Goal: Task Accomplishment & Management: Manage account settings

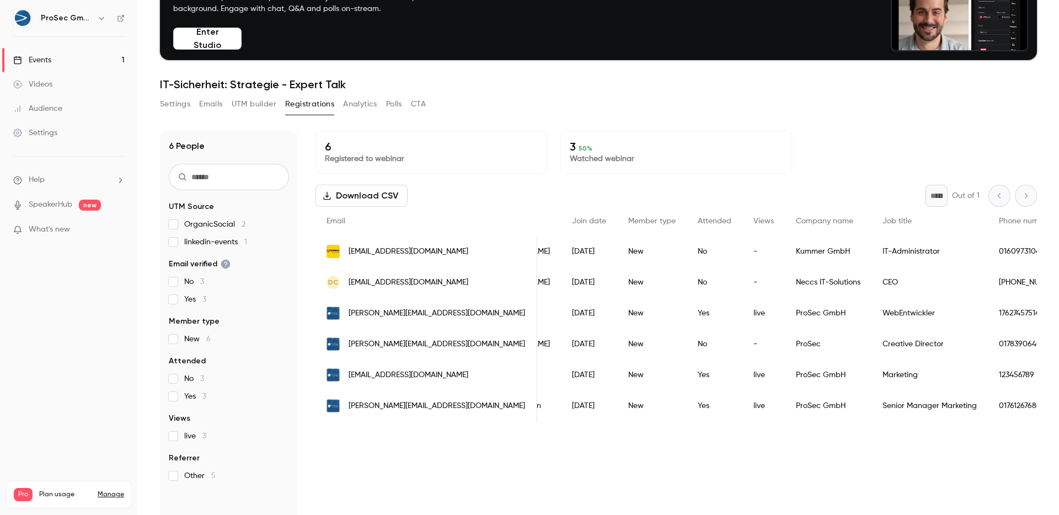
scroll to position [0, 120]
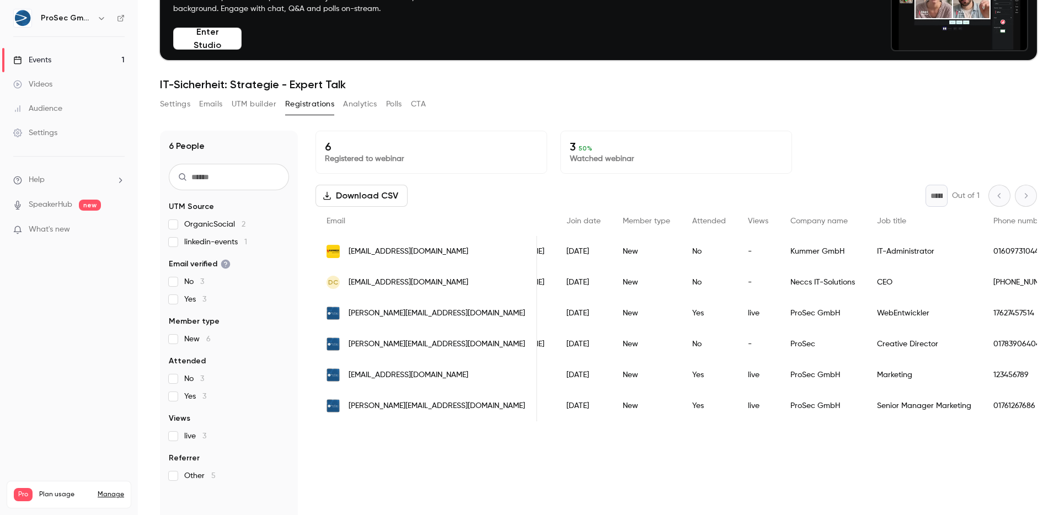
click at [681, 313] on div "Yes" at bounding box center [709, 313] width 56 height 31
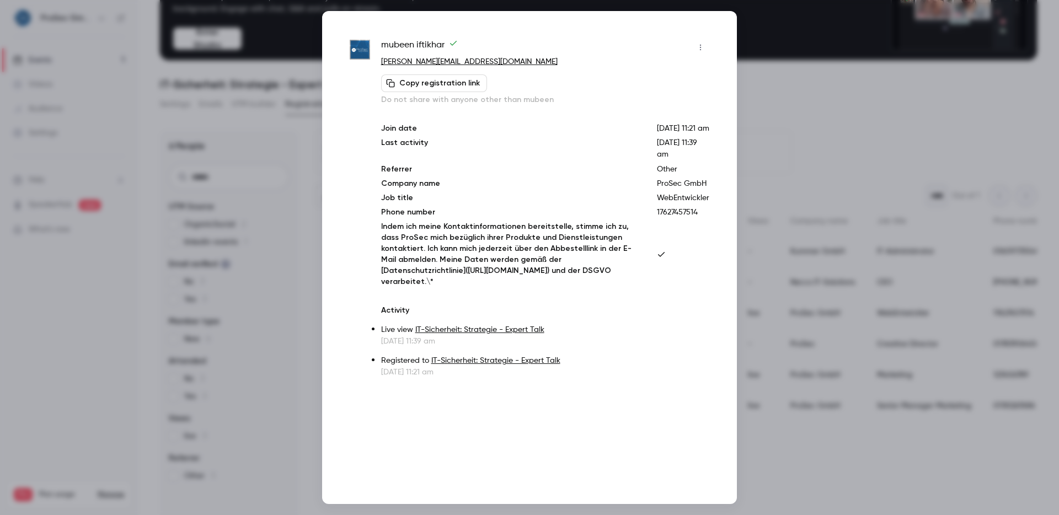
drag, startPoint x: 686, startPoint y: 125, endPoint x: 686, endPoint y: 147, distance: 22.1
click at [686, 147] on div "Join date [DATE] 11:21 am Last activity [DATE] 11:39 am Referrer Other Company …" at bounding box center [545, 205] width 328 height 164
drag, startPoint x: 688, startPoint y: 158, endPoint x: 671, endPoint y: 156, distance: 17.8
click at [671, 156] on p "[DATE] 11:39 am" at bounding box center [683, 148] width 52 height 23
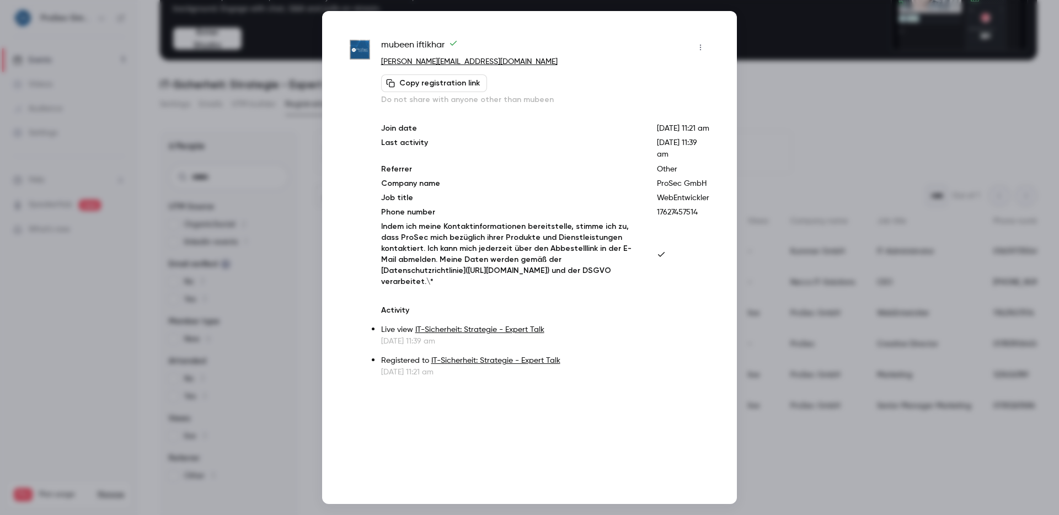
click at [671, 156] on span "[DATE] 11:39 am" at bounding box center [677, 148] width 40 height 19
click at [651, 169] on div "Join date [DATE] 11:21 am Last activity [DATE] 11:39 am Referrer Other Company …" at bounding box center [545, 205] width 328 height 164
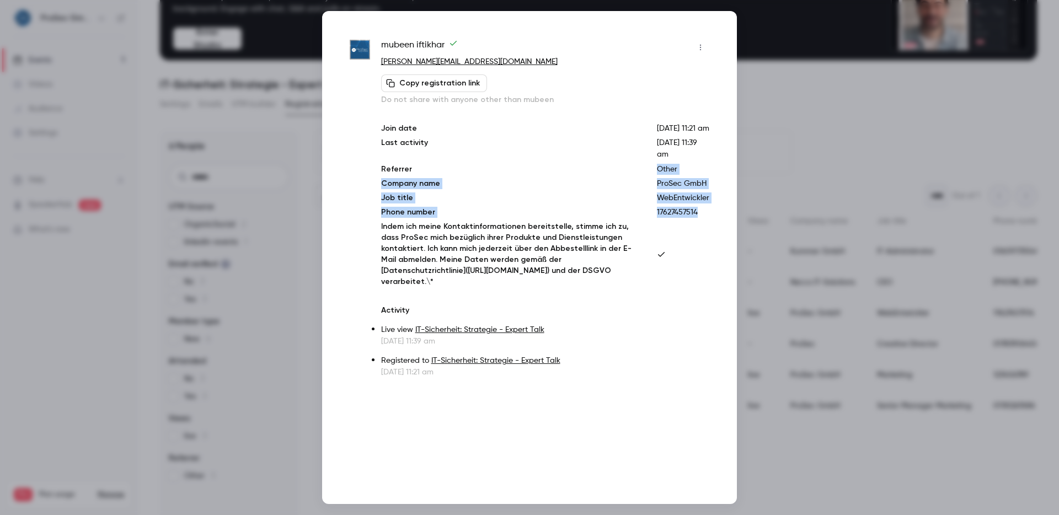
drag, startPoint x: 654, startPoint y: 182, endPoint x: 695, endPoint y: 229, distance: 62.6
click at [695, 229] on div "Join date [DATE] 11:21 am Last activity [DATE] 11:39 am Referrer Other Company …" at bounding box center [545, 205] width 328 height 164
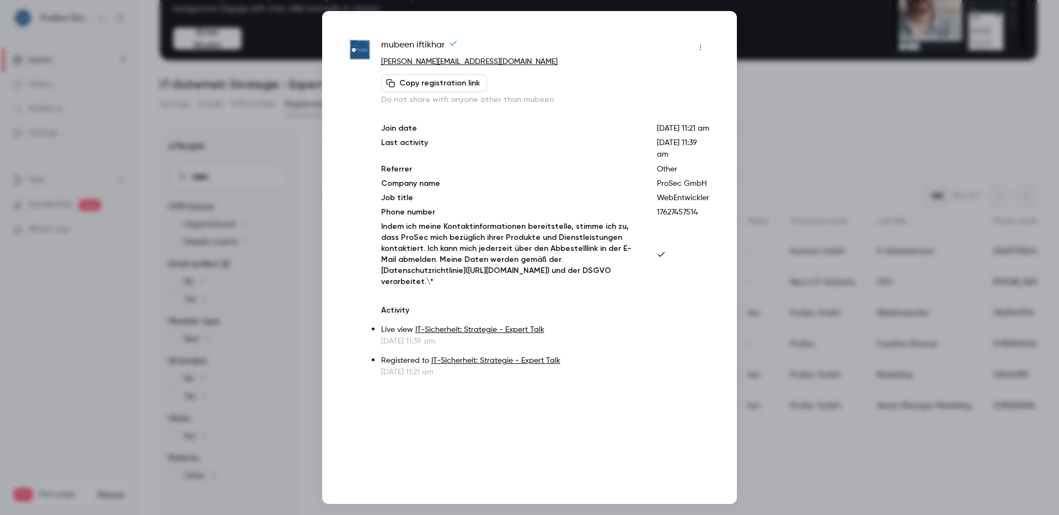
click at [695, 229] on div "Join date [DATE] 11:21 am Last activity [DATE] 11:39 am Referrer Other Company …" at bounding box center [545, 205] width 328 height 164
click at [693, 218] on p "17627457514" at bounding box center [683, 212] width 52 height 11
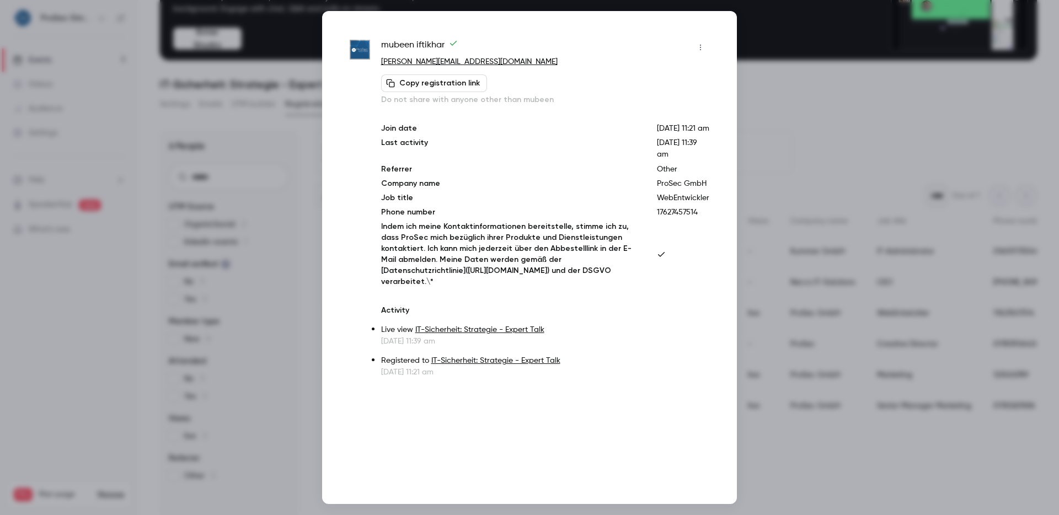
click at [694, 218] on p "17627457514" at bounding box center [683, 212] width 52 height 11
click at [695, 218] on p "17627457514" at bounding box center [683, 212] width 52 height 11
click at [688, 204] on p "WebEntwickler" at bounding box center [683, 197] width 52 height 11
click at [699, 54] on button "button" at bounding box center [701, 48] width 18 height 18
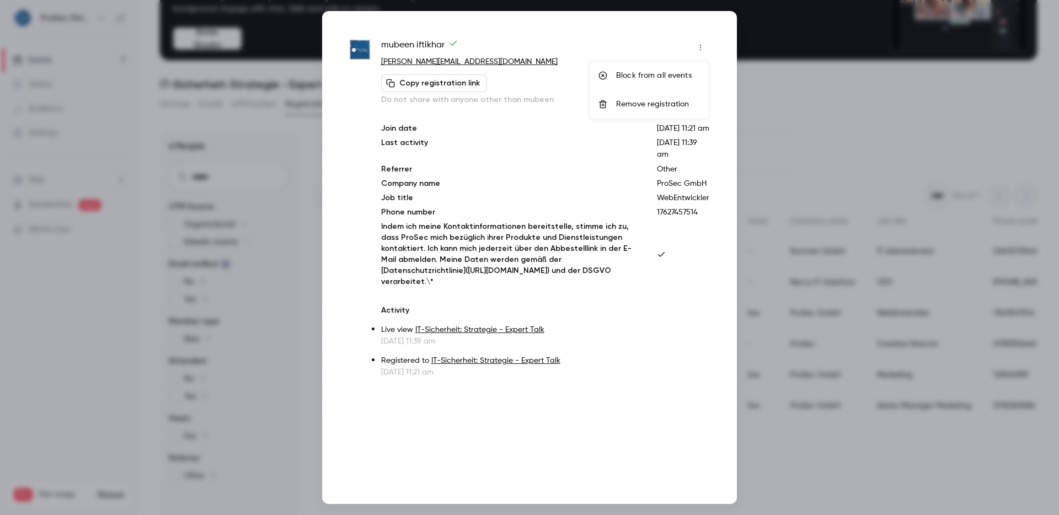
click at [686, 40] on div at bounding box center [529, 257] width 1059 height 515
click at [821, 98] on div at bounding box center [529, 257] width 1059 height 515
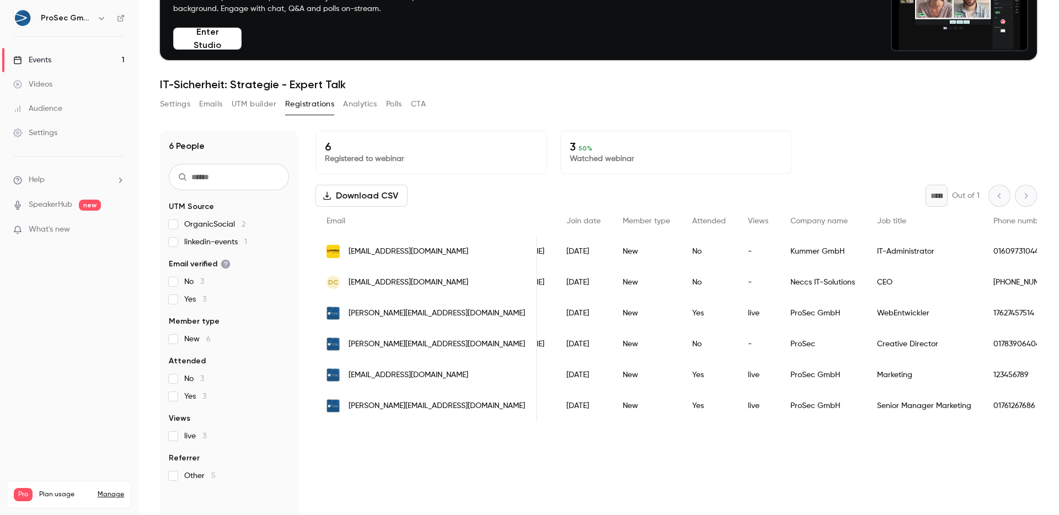
click at [612, 406] on div "New" at bounding box center [646, 405] width 69 height 31
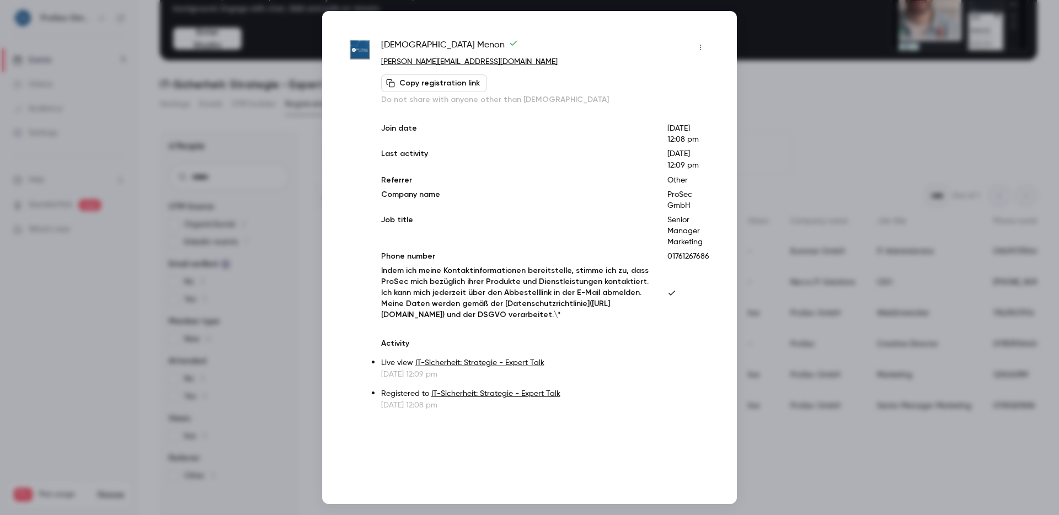
click at [859, 78] on div at bounding box center [529, 257] width 1059 height 515
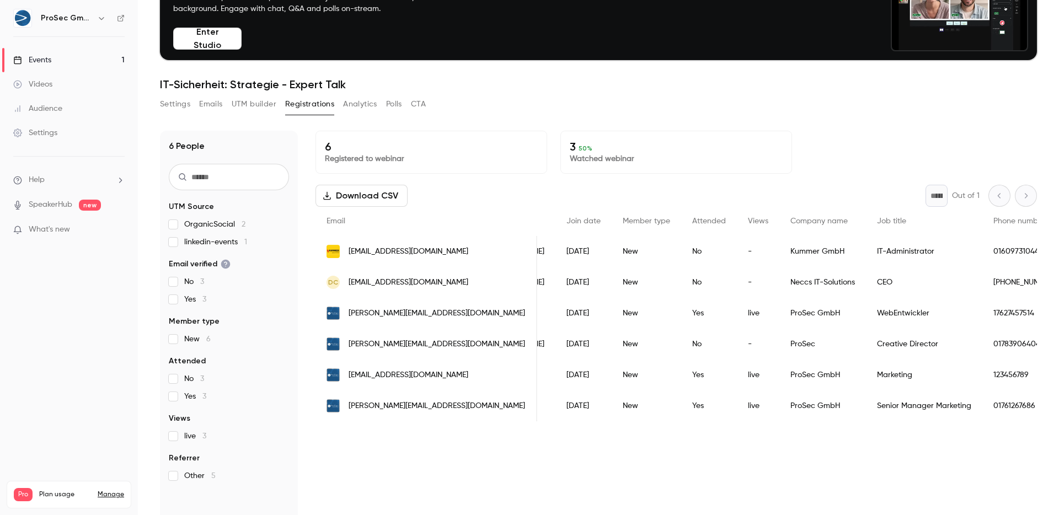
click at [375, 257] on span "[EMAIL_ADDRESS][DOMAIN_NAME]" at bounding box center [409, 252] width 120 height 12
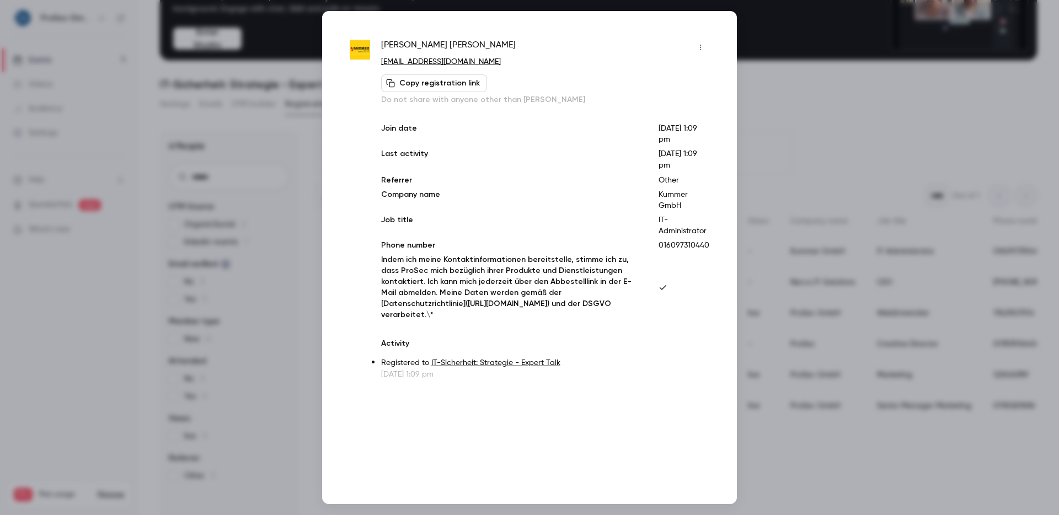
click at [833, 117] on div at bounding box center [529, 257] width 1059 height 515
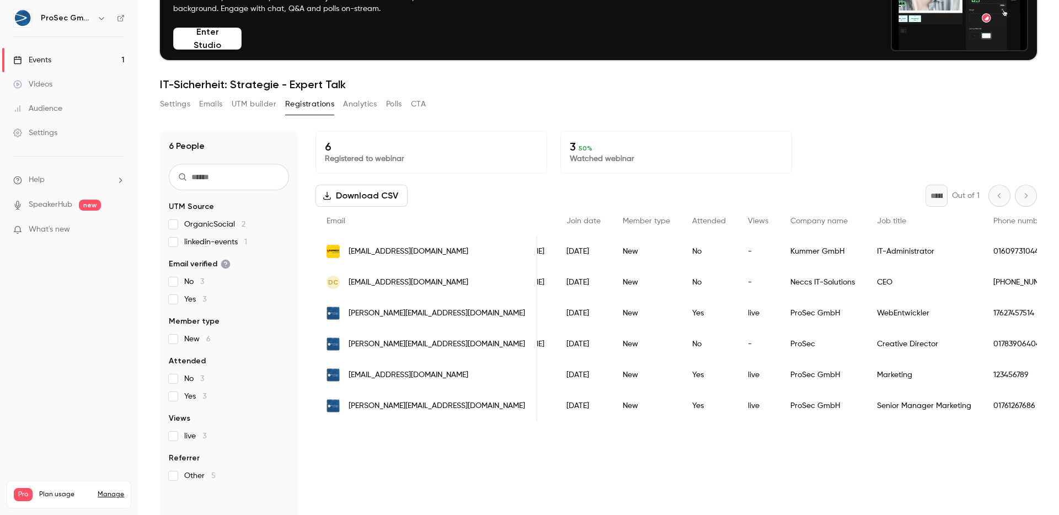
click at [371, 404] on span "[PERSON_NAME][EMAIL_ADDRESS][DOMAIN_NAME]" at bounding box center [437, 406] width 176 height 12
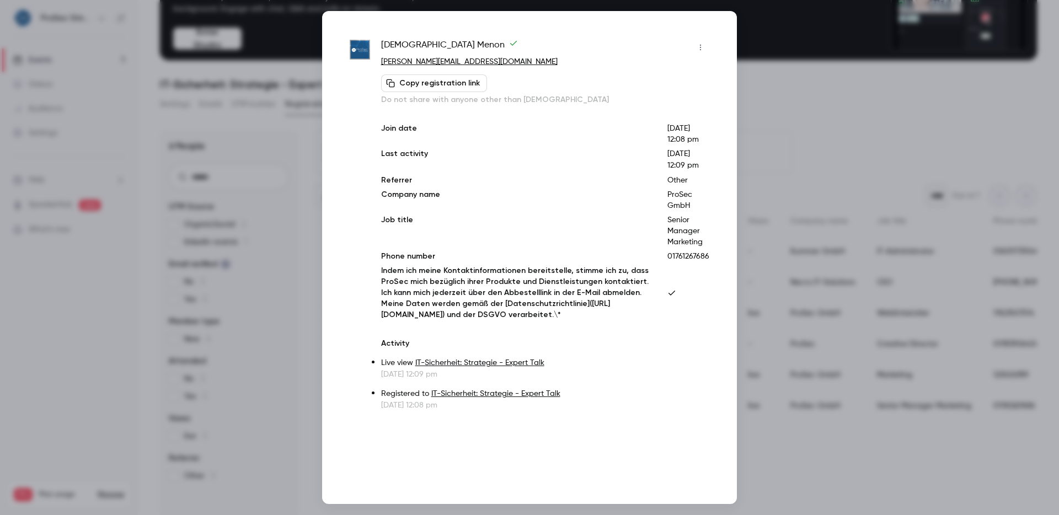
click at [700, 41] on button "button" at bounding box center [701, 48] width 18 height 18
click at [642, 109] on div "Remove registration" at bounding box center [658, 104] width 84 height 11
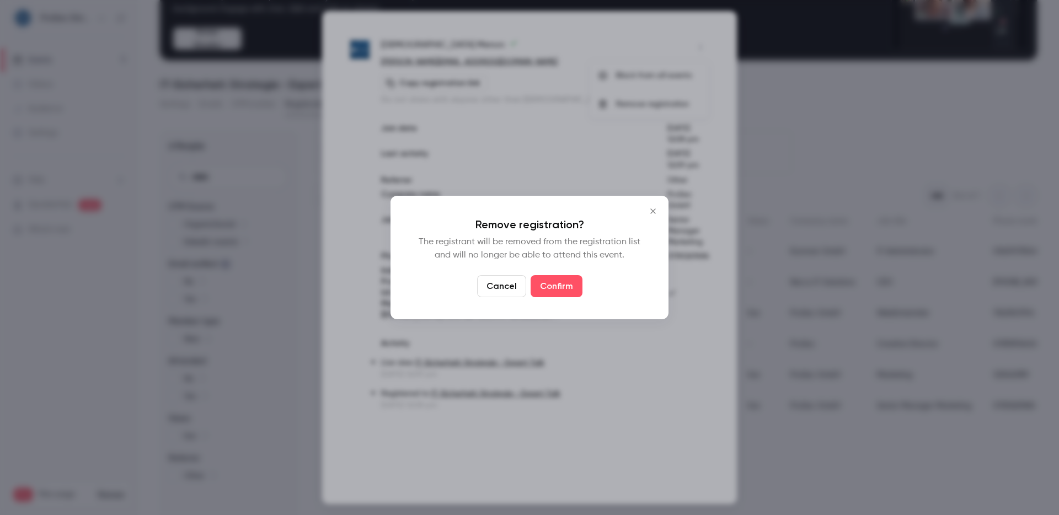
click at [652, 205] on button "Close" at bounding box center [653, 211] width 22 height 22
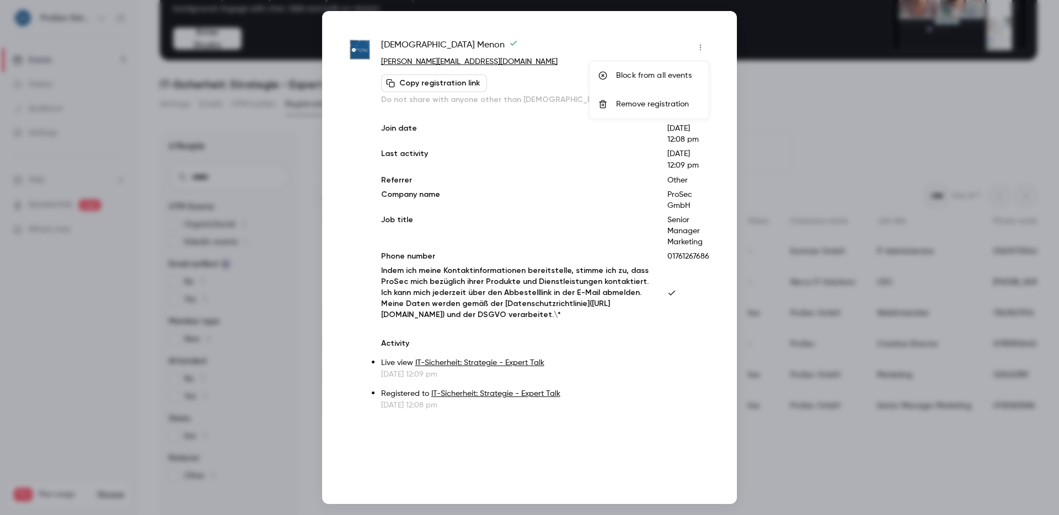
click at [820, 62] on div at bounding box center [529, 257] width 1059 height 515
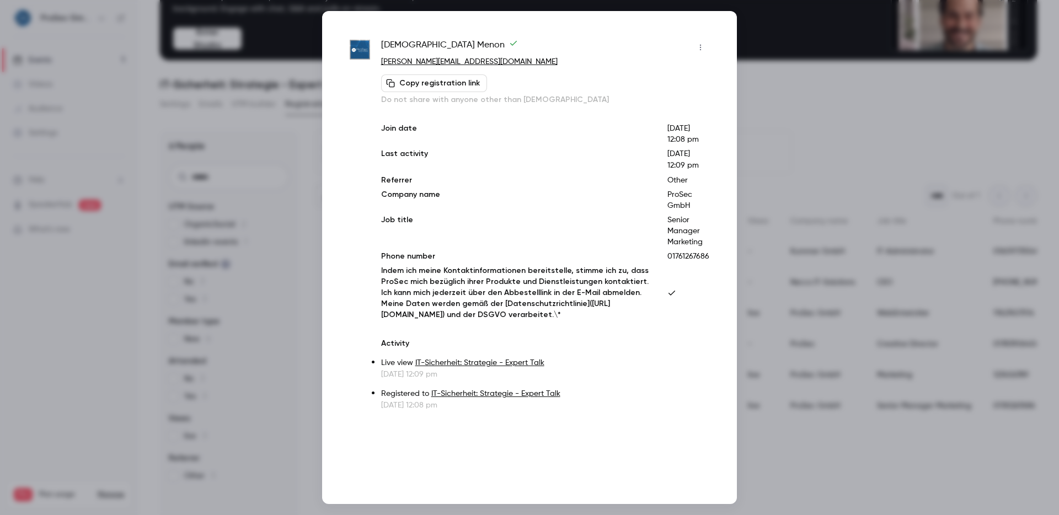
click at [818, 87] on div at bounding box center [529, 257] width 1059 height 515
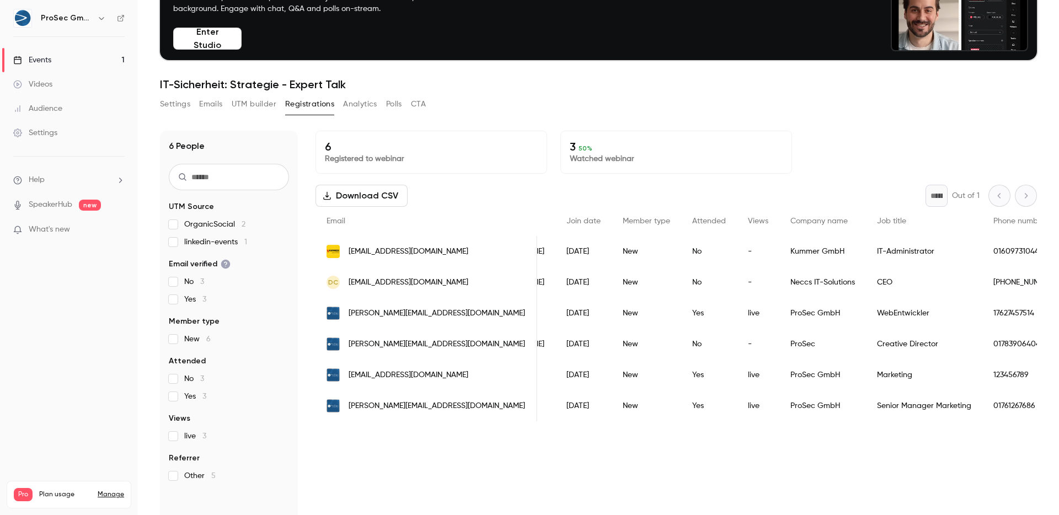
click at [398, 379] on span "[EMAIL_ADDRESS][DOMAIN_NAME]" at bounding box center [409, 376] width 120 height 12
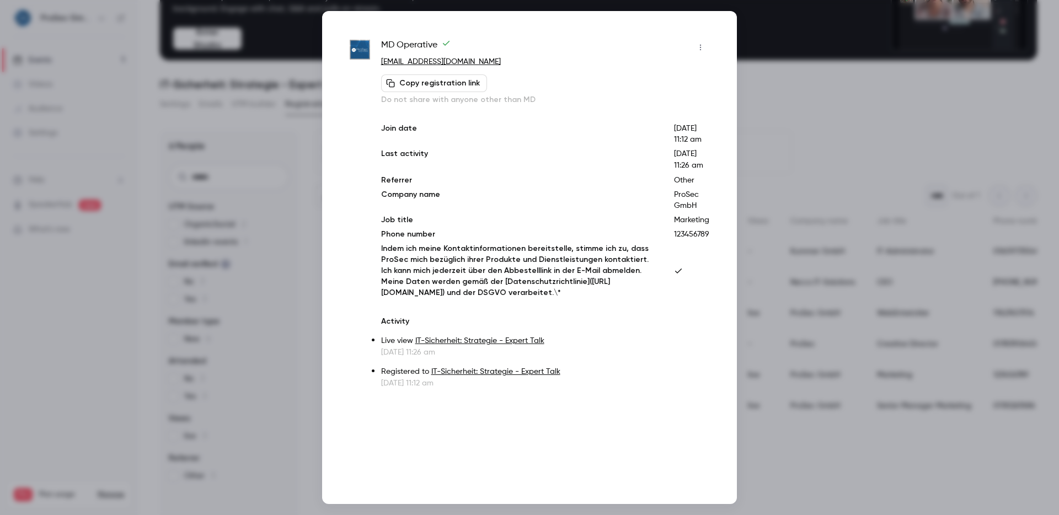
click at [704, 47] on icon "button" at bounding box center [700, 48] width 9 height 8
click at [665, 111] on li "Remove registration" at bounding box center [649, 104] width 119 height 29
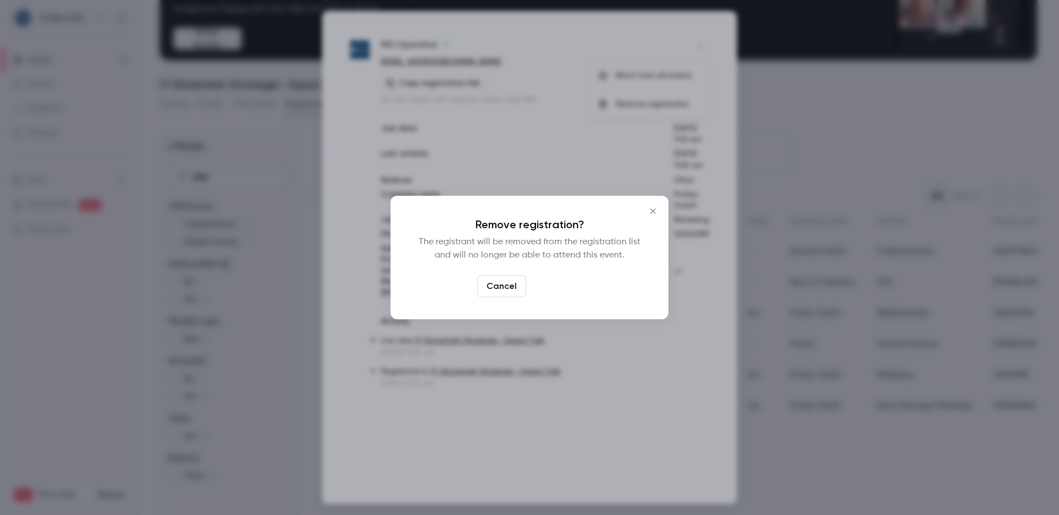
click at [552, 285] on button "Confirm" at bounding box center [557, 286] width 52 height 22
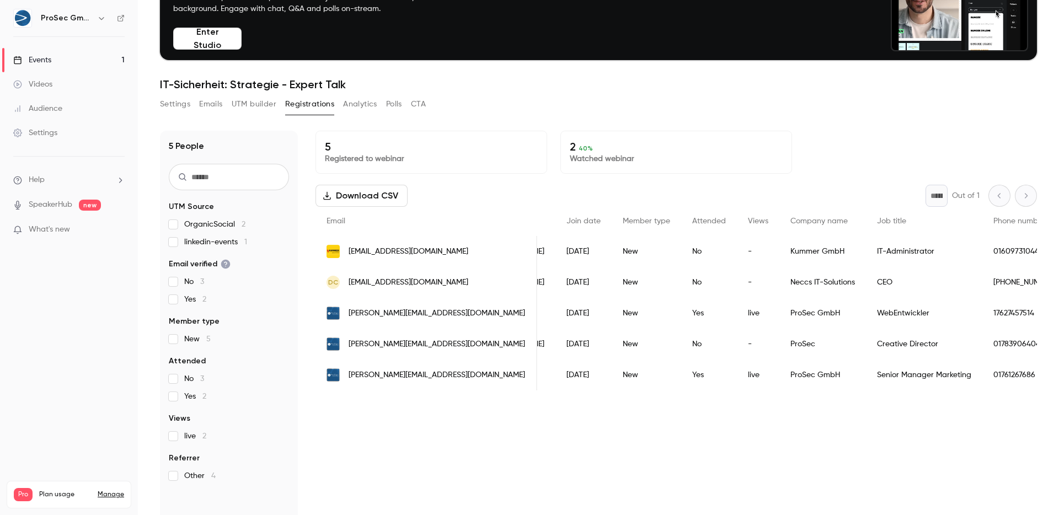
click at [413, 371] on span "[PERSON_NAME][EMAIL_ADDRESS][DOMAIN_NAME]" at bounding box center [437, 376] width 176 height 12
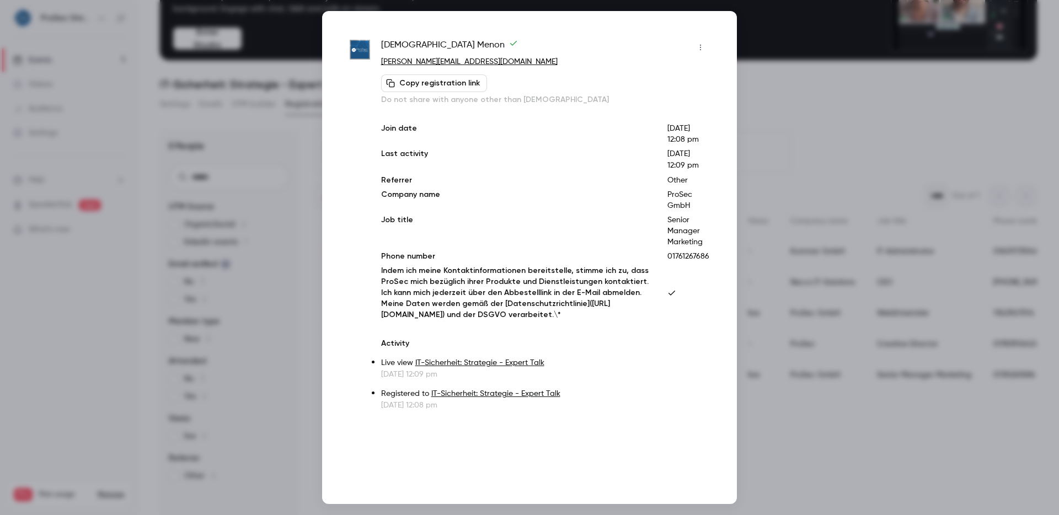
click at [707, 37] on div "[PERSON_NAME] [PERSON_NAME][EMAIL_ADDRESS][DOMAIN_NAME] Copy registration link …" at bounding box center [529, 257] width 415 height 493
click at [702, 44] on icon "button" at bounding box center [700, 48] width 9 height 8
click at [620, 101] on div "Remove registration" at bounding box center [658, 104] width 84 height 11
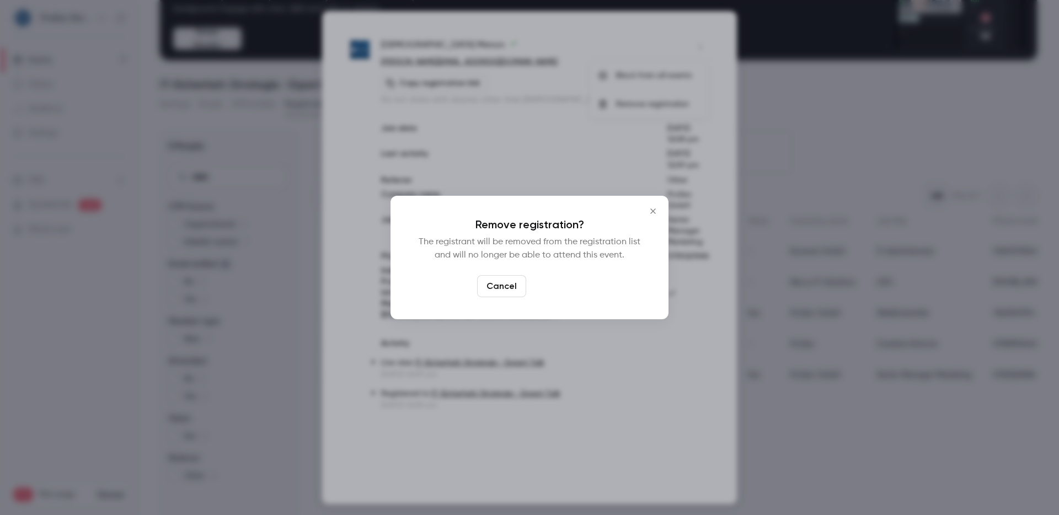
click at [561, 282] on button "Confirm" at bounding box center [557, 286] width 52 height 22
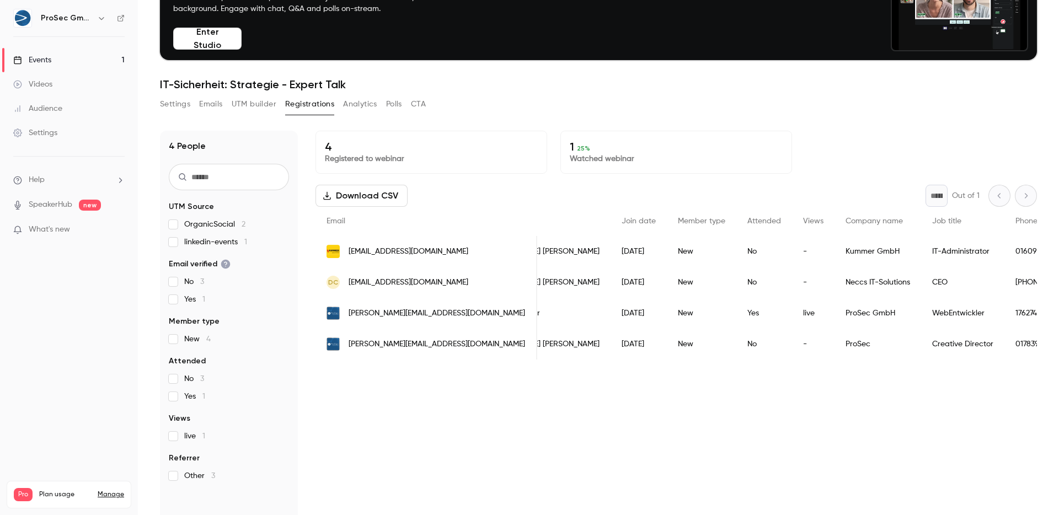
scroll to position [0, 30]
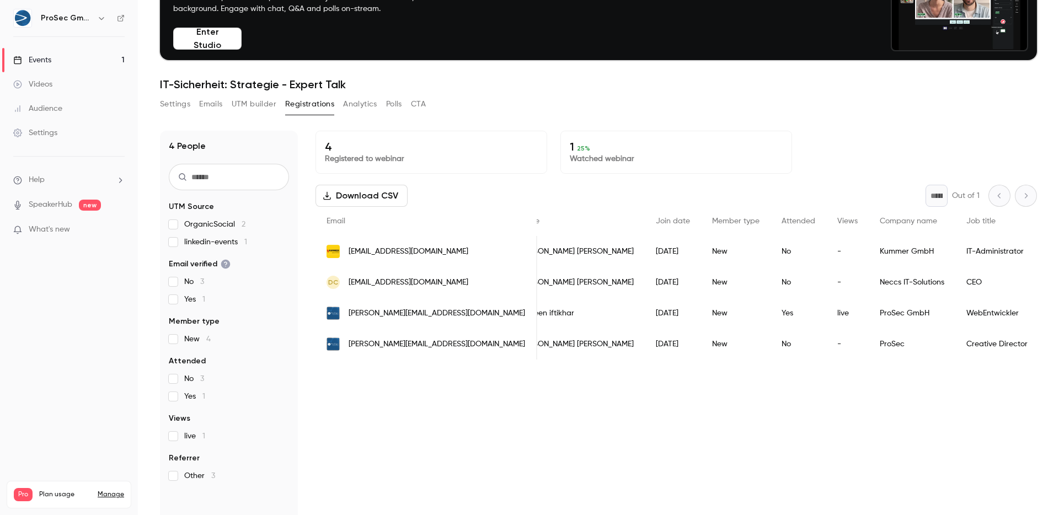
click at [207, 225] on span "OrganicSocial 2" at bounding box center [214, 224] width 61 height 11
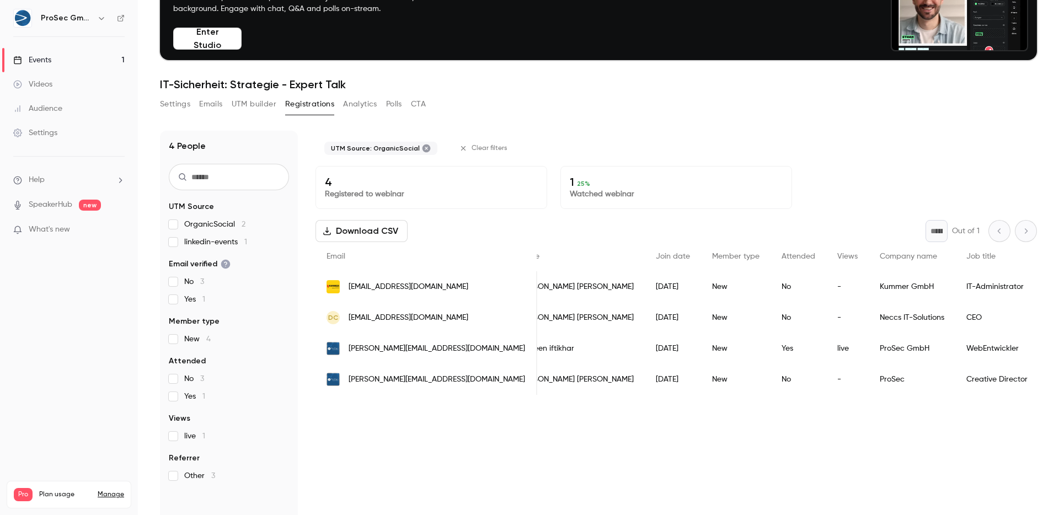
click at [200, 227] on span "OrganicSocial 2" at bounding box center [214, 224] width 61 height 11
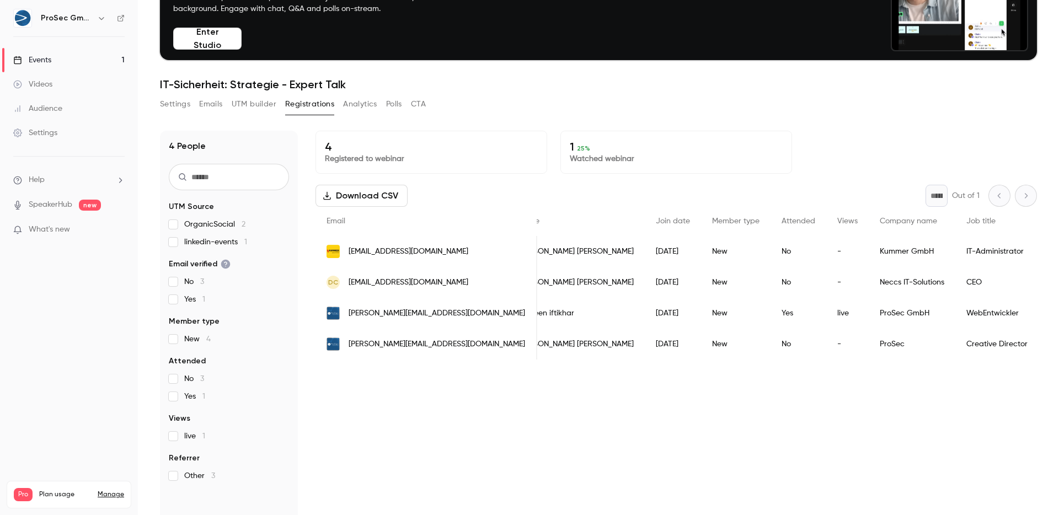
click at [200, 227] on span "OrganicSocial 2" at bounding box center [214, 224] width 61 height 11
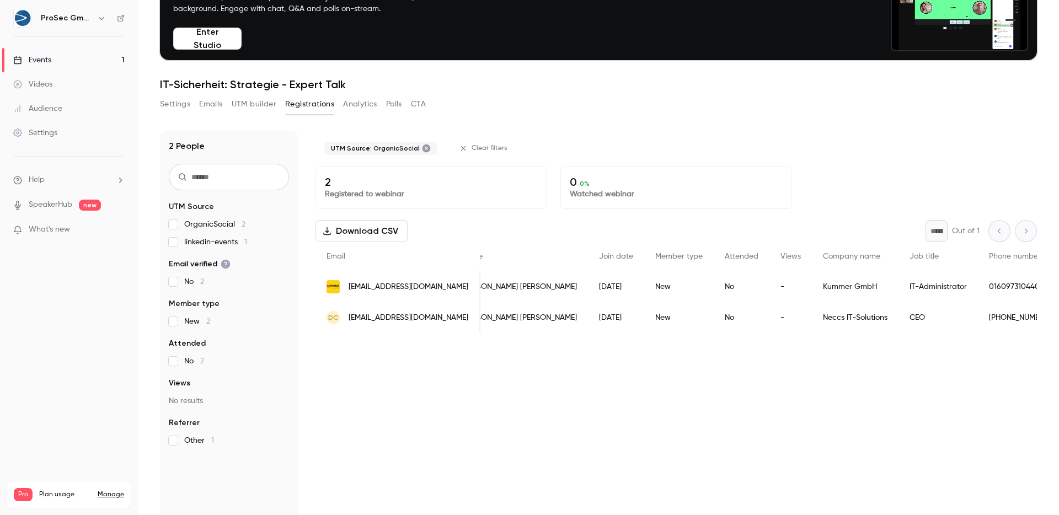
click at [200, 227] on span "OrganicSocial 2" at bounding box center [214, 224] width 61 height 11
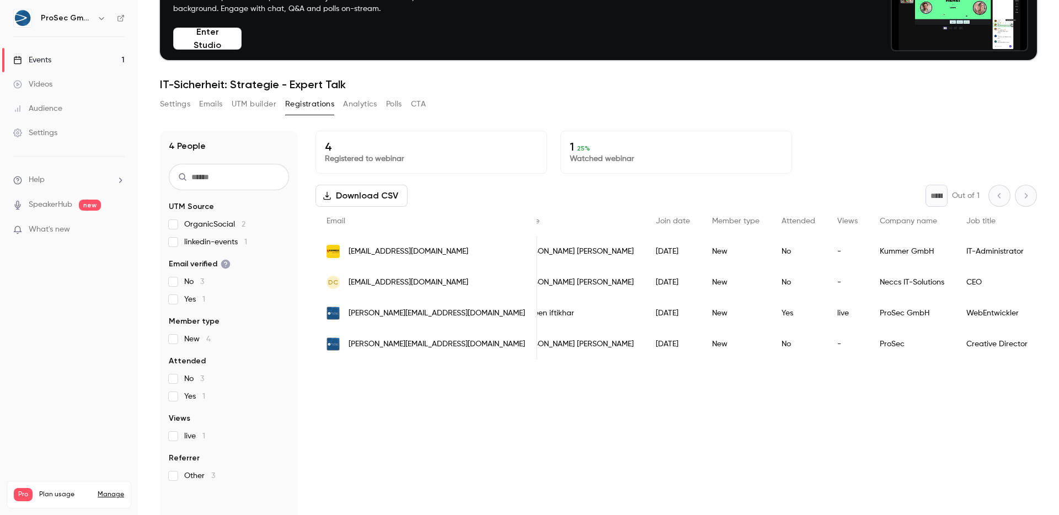
click at [215, 245] on span "linkedin-events 1" at bounding box center [215, 242] width 63 height 11
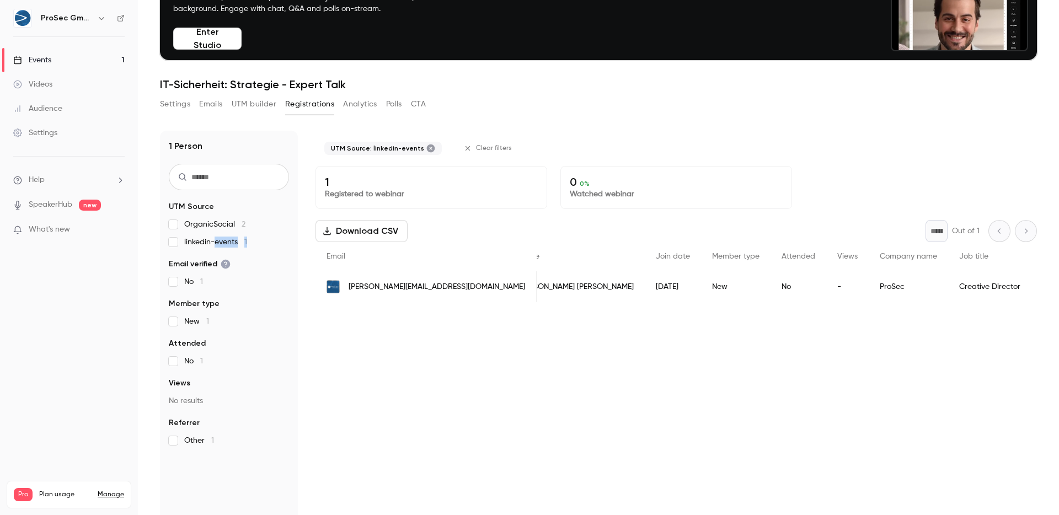
click at [215, 245] on span "linkedin-events 1" at bounding box center [215, 242] width 63 height 11
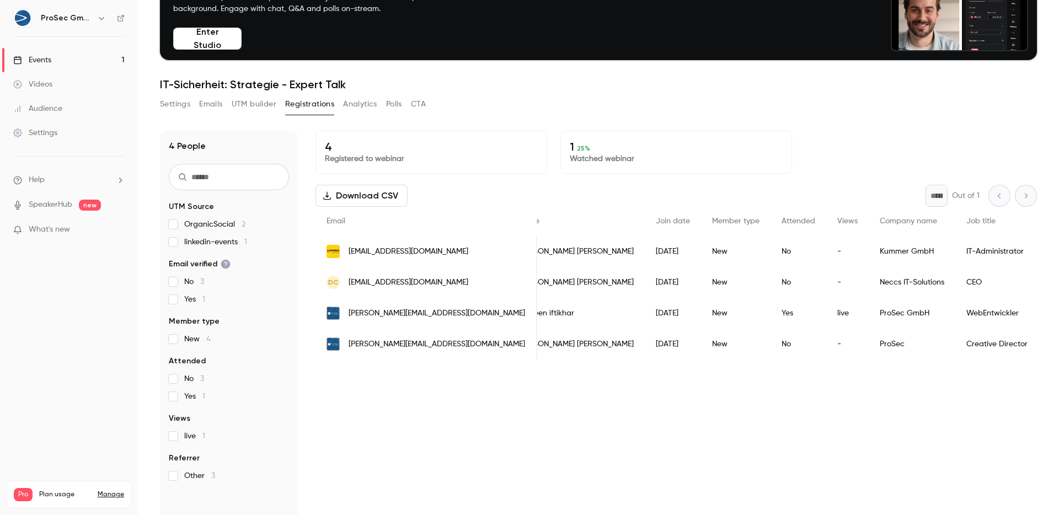
click at [277, 234] on div "OrganicSocial 2 linkedin-events 1" at bounding box center [229, 233] width 120 height 29
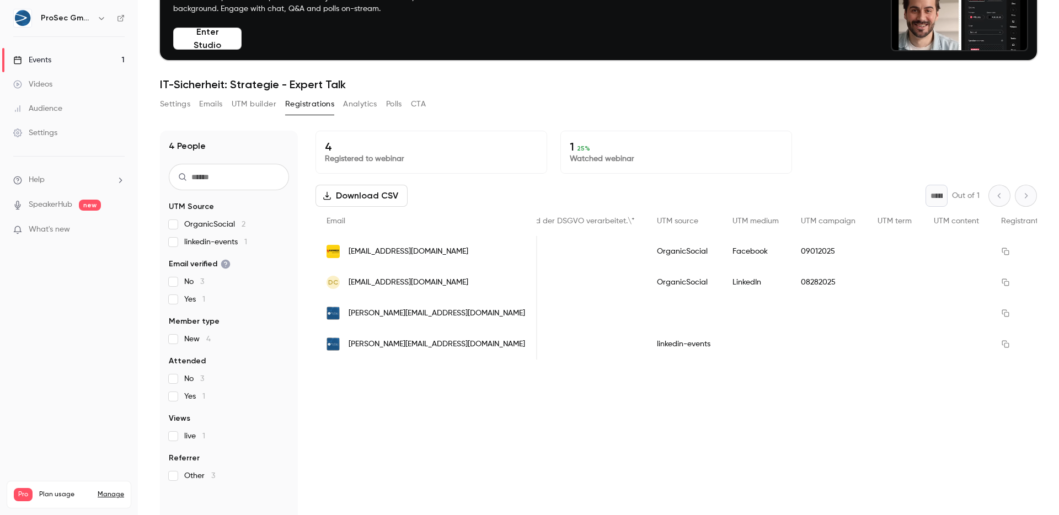
scroll to position [0, 1706]
